Goal: Find specific page/section: Find specific page/section

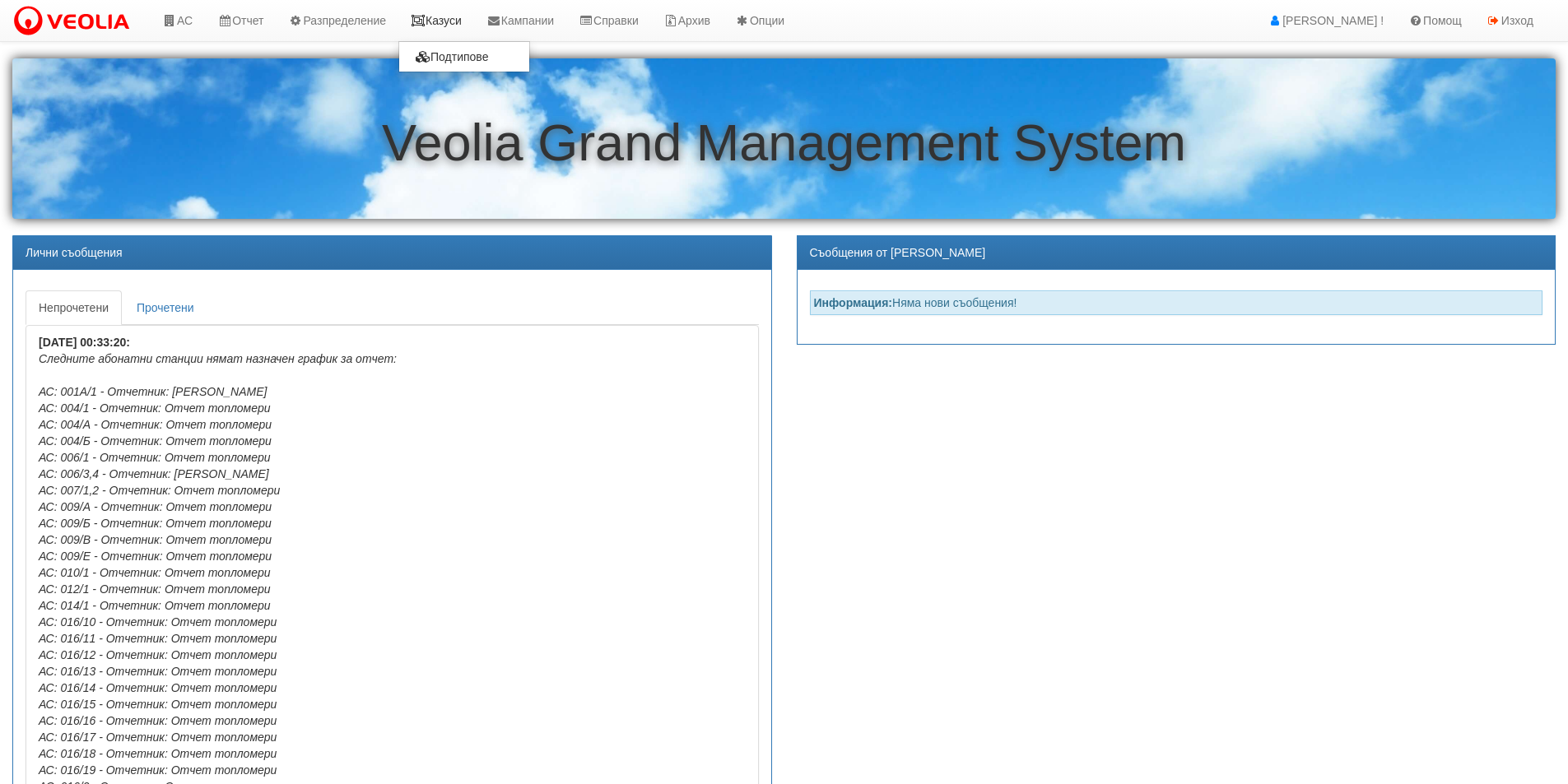
click at [450, 22] on link "Казуси" at bounding box center [436, 20] width 75 height 42
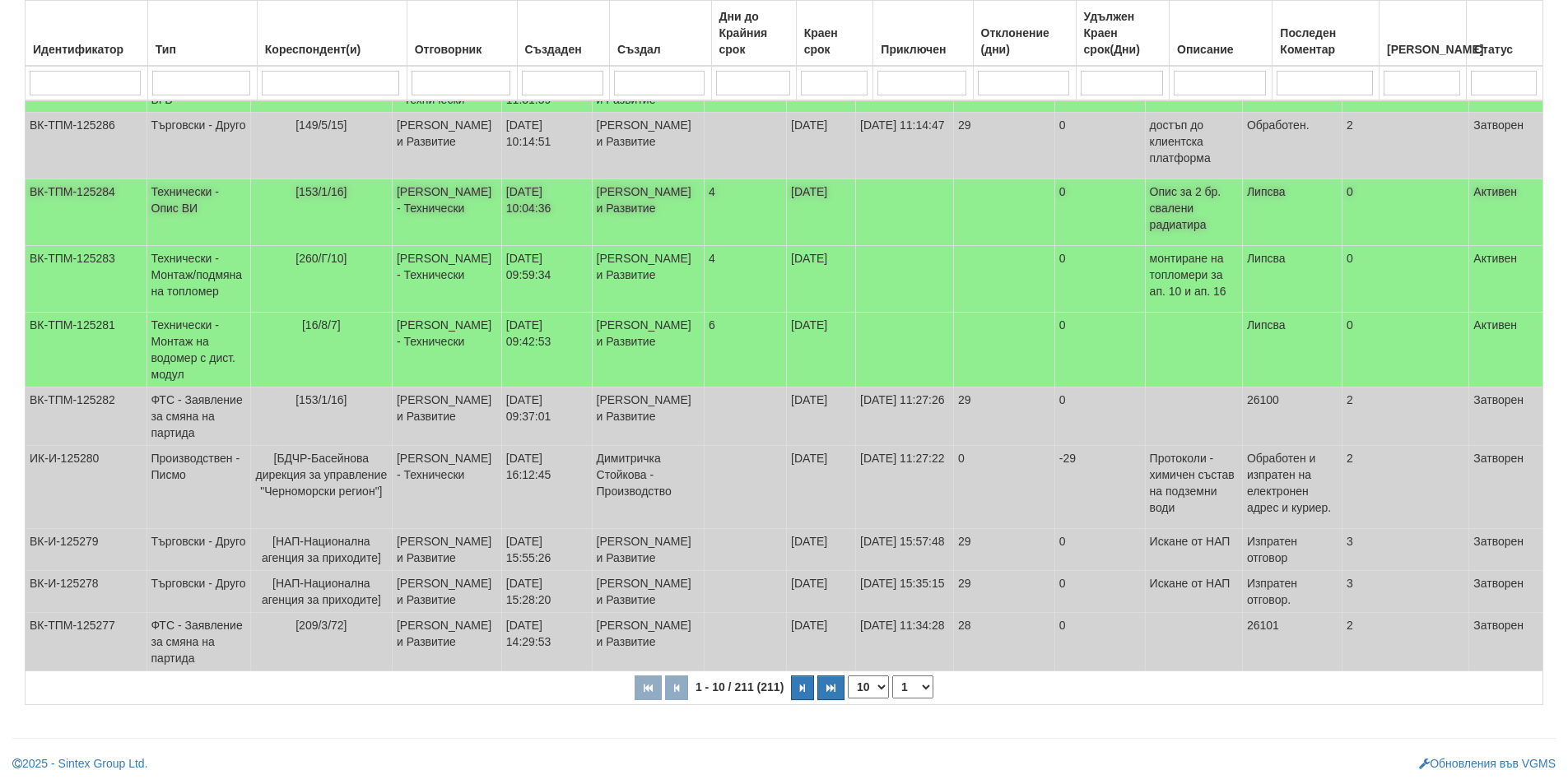
scroll to position [347, 0]
click at [880, 692] on select "10 20 30 40" at bounding box center [869, 687] width 42 height 23
select select "40"
click at [850, 698] on select "10 20 30 40" at bounding box center [869, 687] width 42 height 23
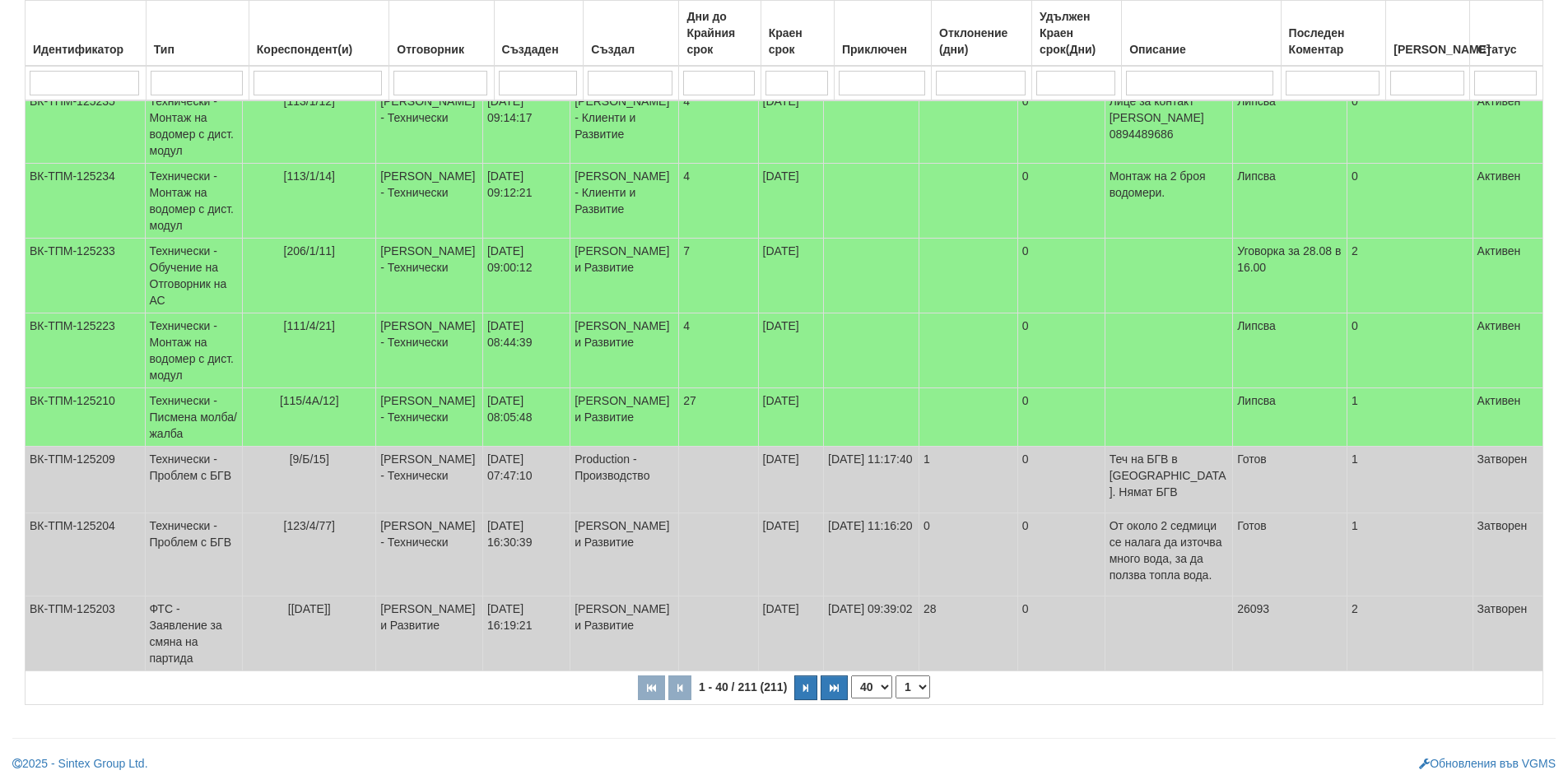
scroll to position [2485, 0]
click at [200, 447] on td "Технически - Писмена молба/жалба" at bounding box center [193, 417] width 98 height 58
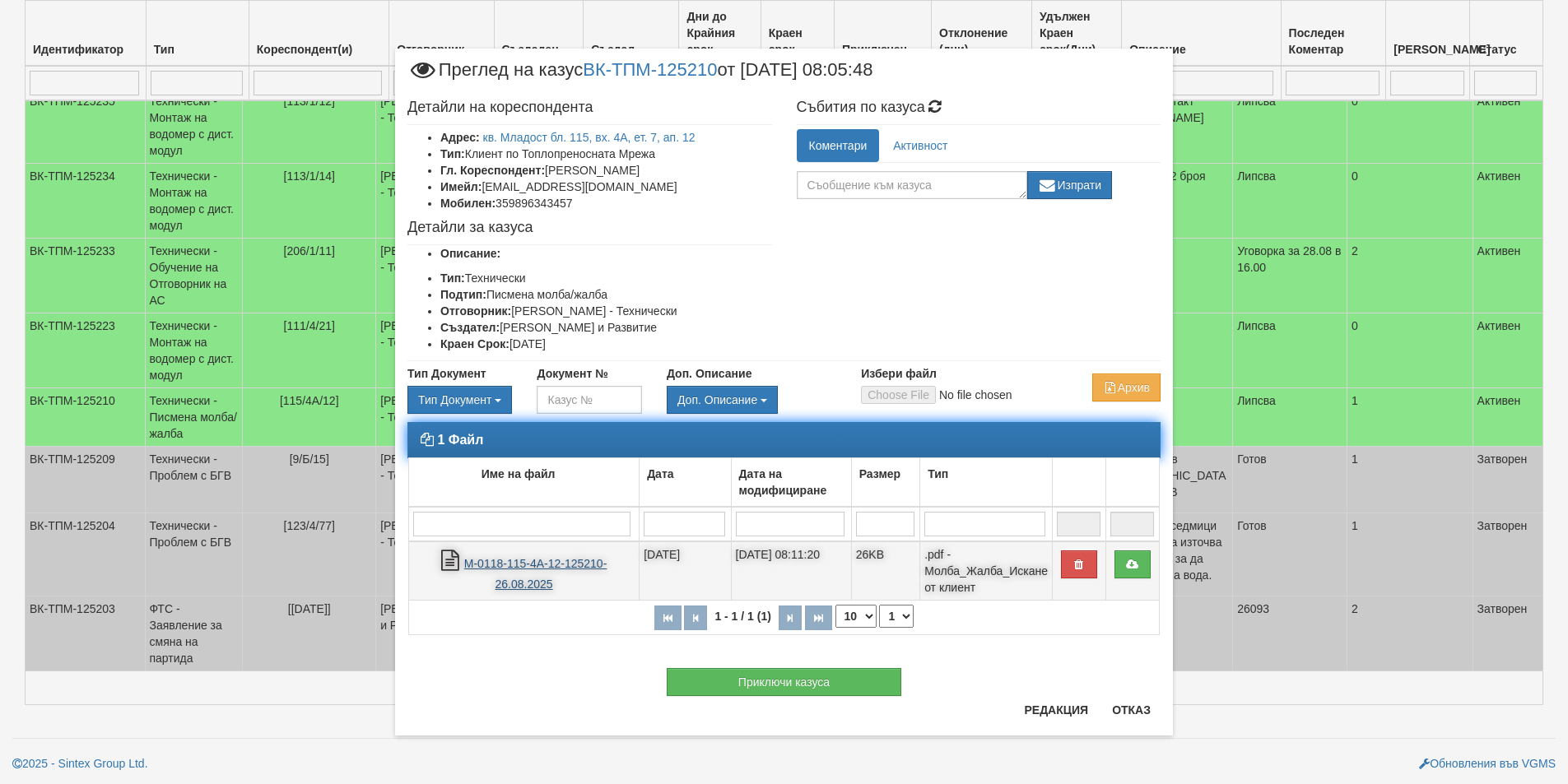
click at [529, 570] on link "М-0118-115-4А-12-125210-26.08.2025" at bounding box center [536, 574] width 143 height 34
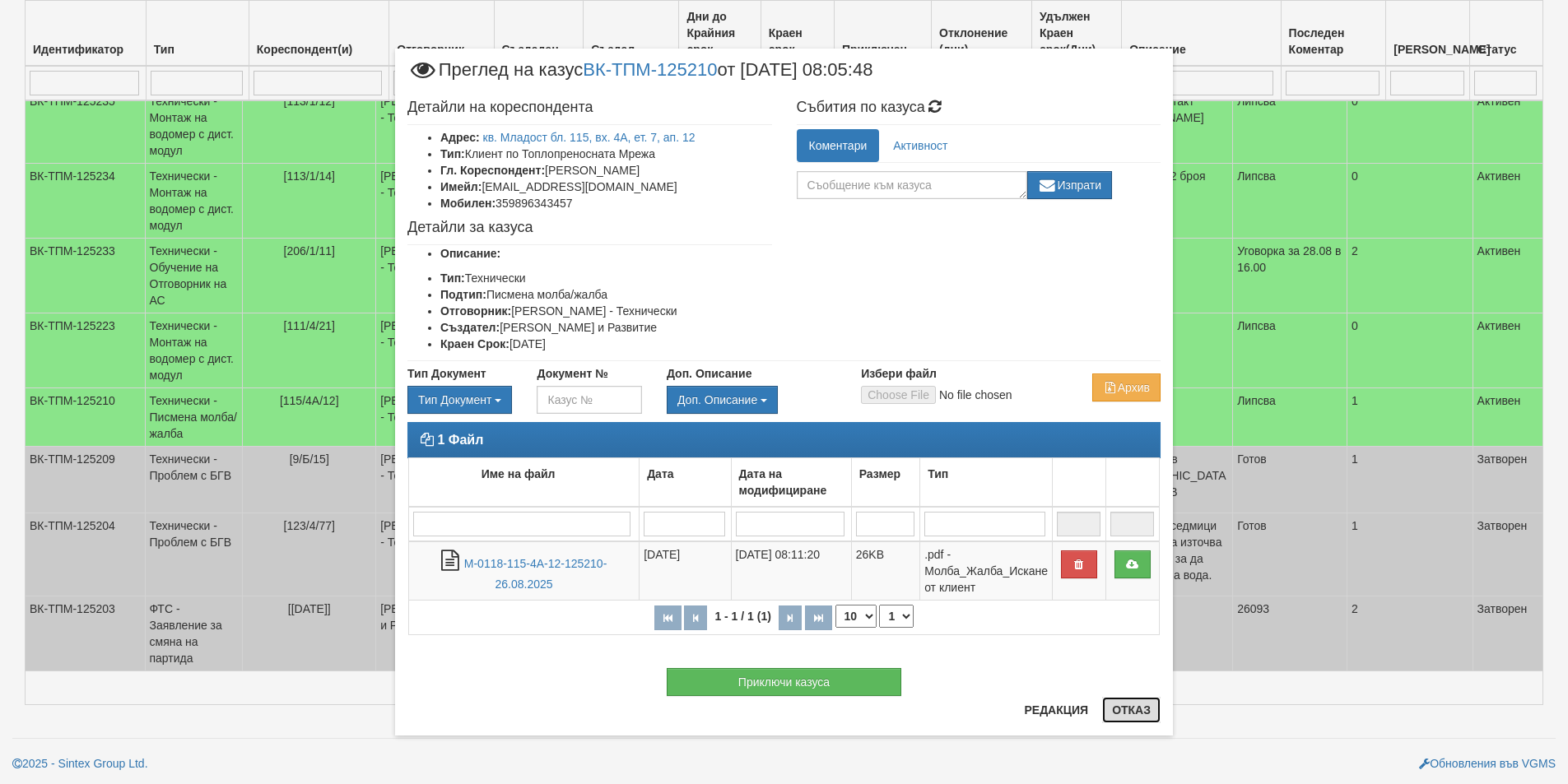
click at [1146, 709] on button "Отказ" at bounding box center [1131, 710] width 58 height 26
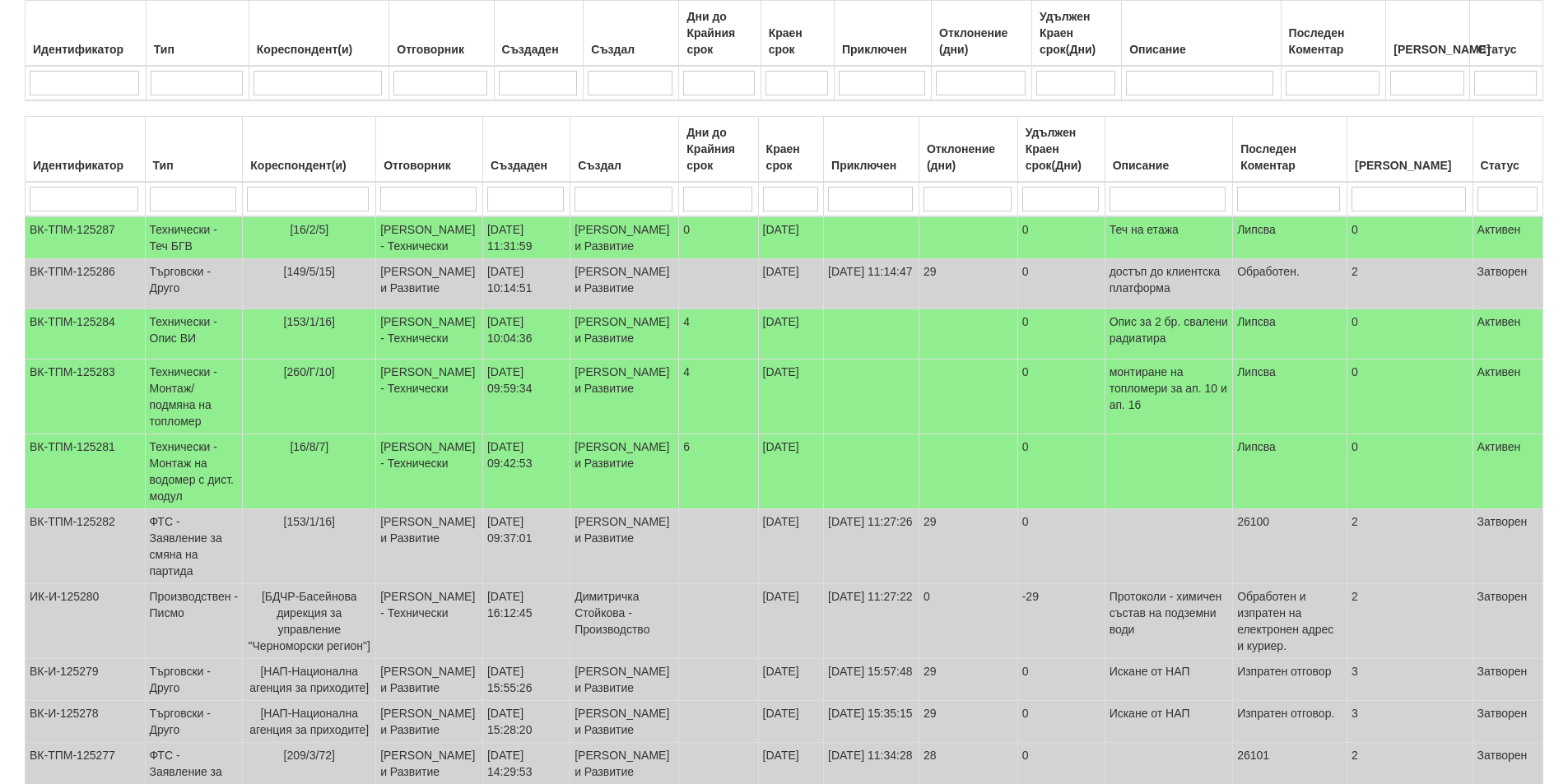
scroll to position [0, 0]
